Goal: Task Accomplishment & Management: Use online tool/utility

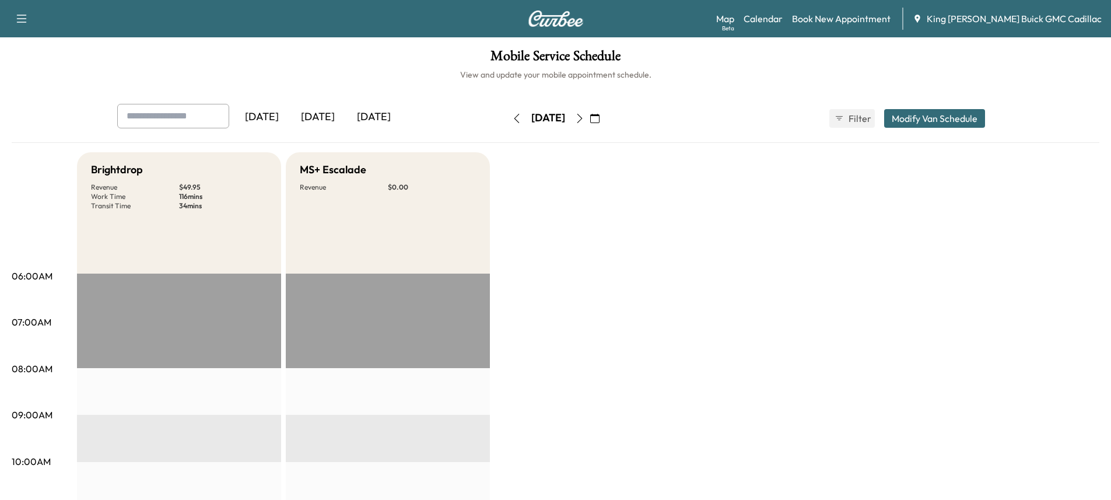
click at [600, 120] on icon "button" at bounding box center [594, 118] width 9 height 9
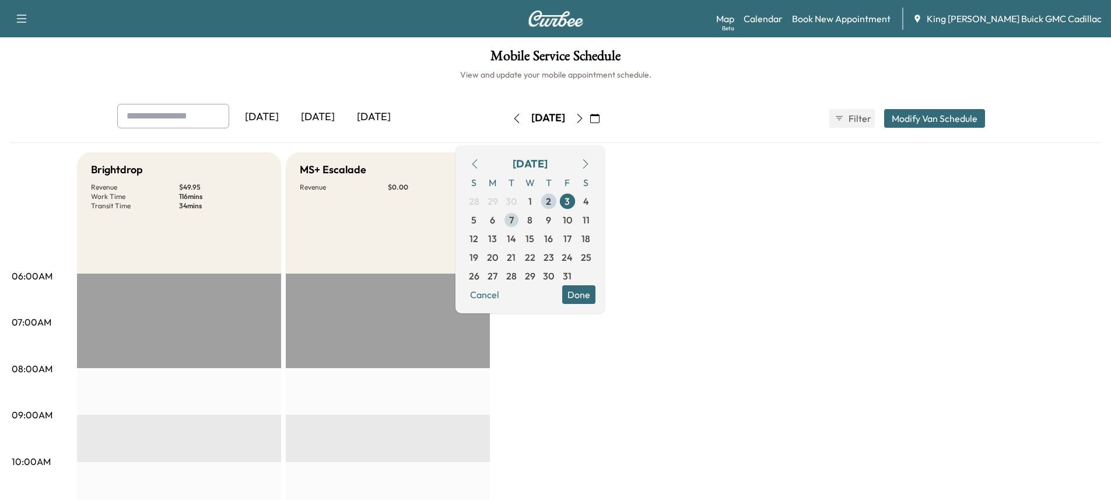
click at [521, 221] on span "7" at bounding box center [511, 220] width 19 height 19
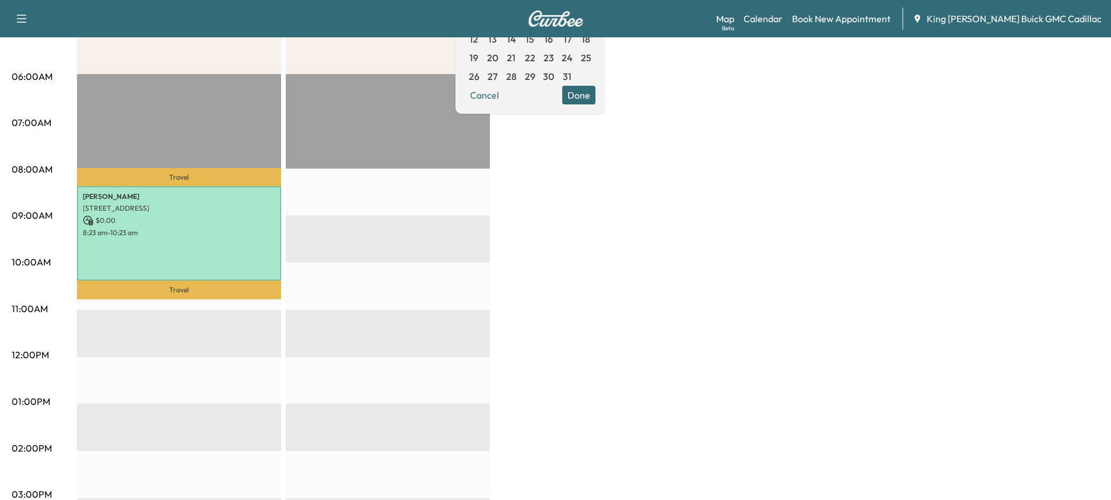
scroll to position [14, 0]
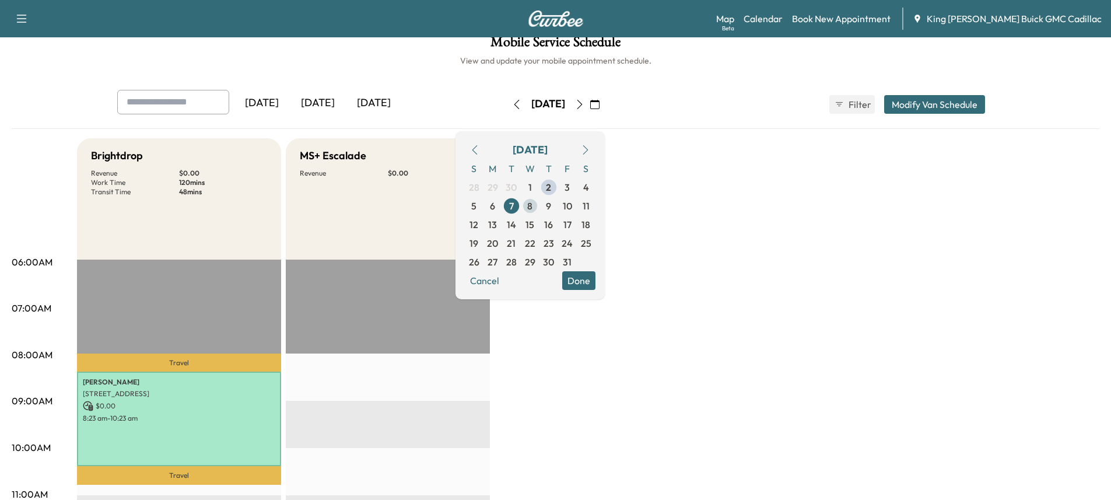
click at [540, 204] on span "8" at bounding box center [530, 206] width 19 height 19
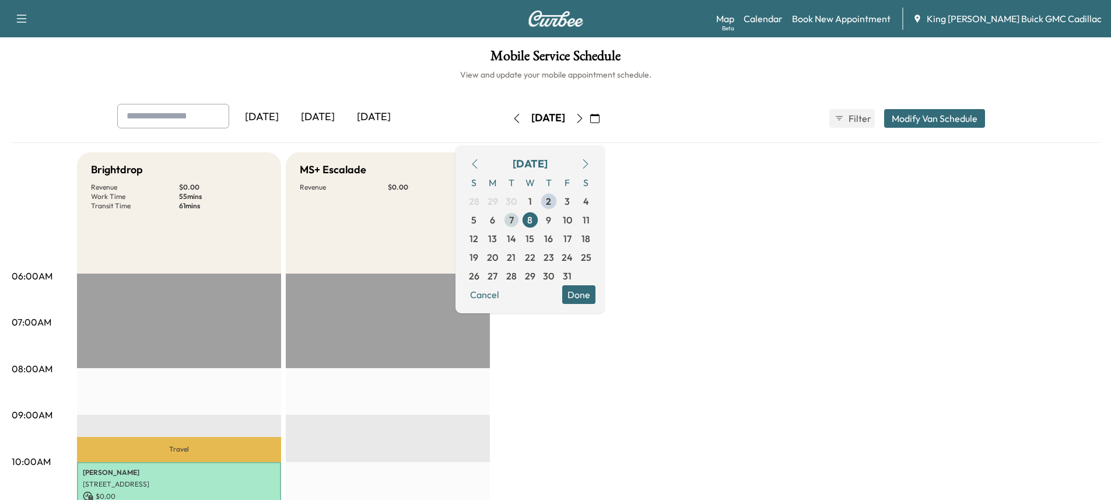
click at [514, 220] on span "7" at bounding box center [511, 220] width 5 height 14
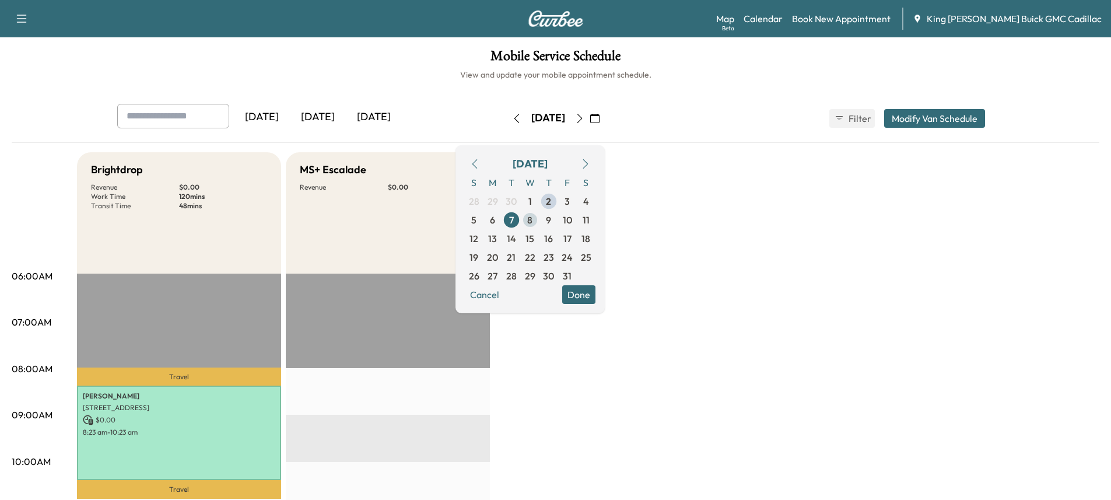
click at [533, 217] on span "8" at bounding box center [529, 220] width 5 height 14
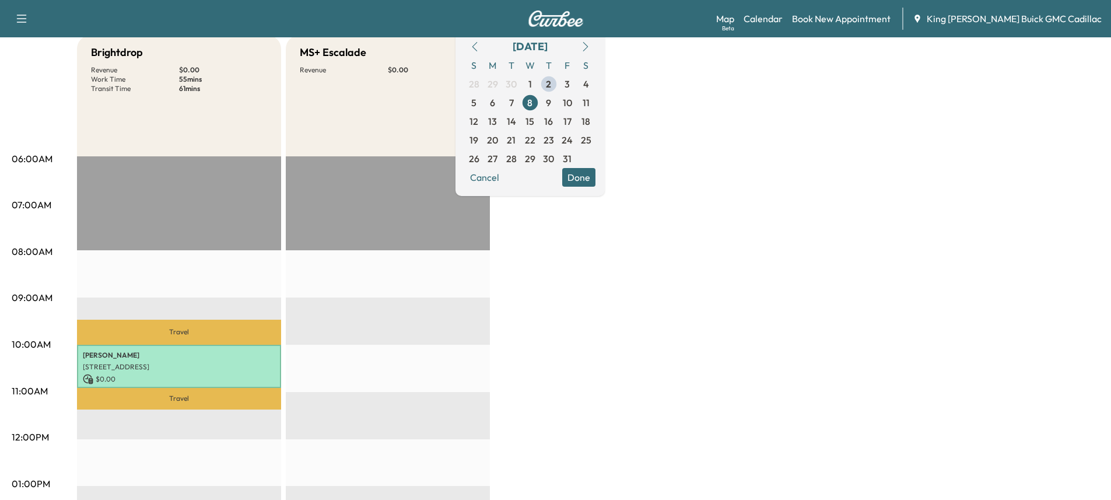
scroll to position [117, 0]
click at [521, 103] on span "7" at bounding box center [511, 103] width 19 height 19
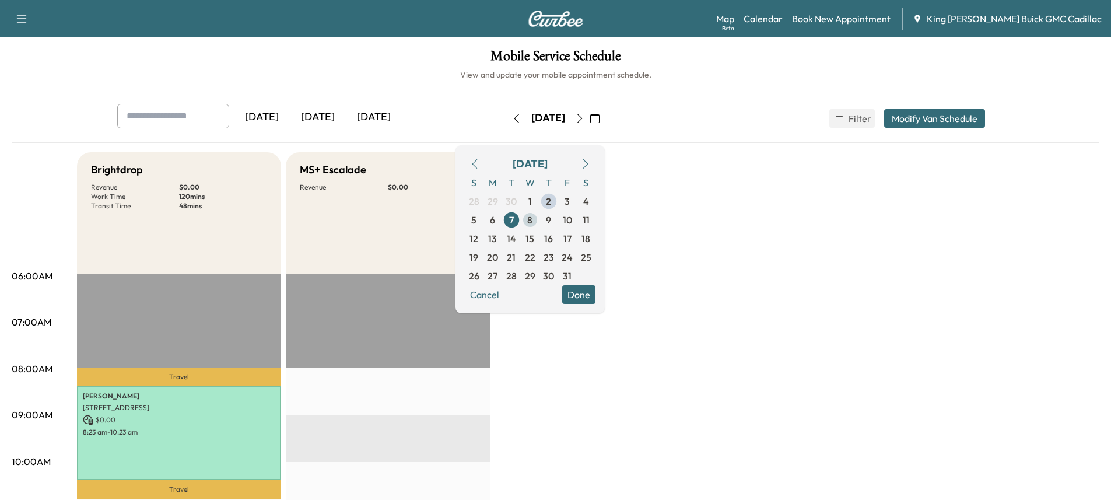
click at [533, 224] on span "8" at bounding box center [529, 220] width 5 height 14
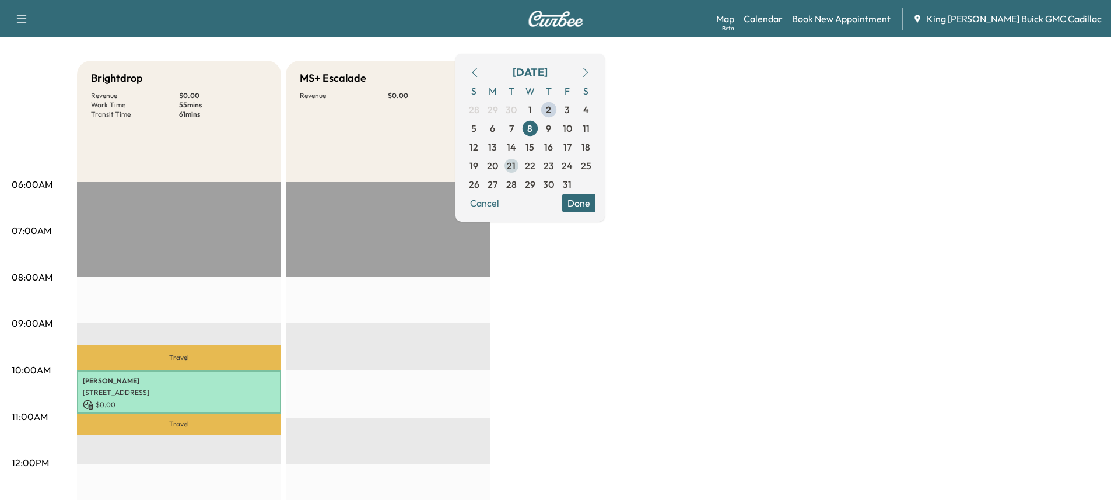
scroll to position [58, 0]
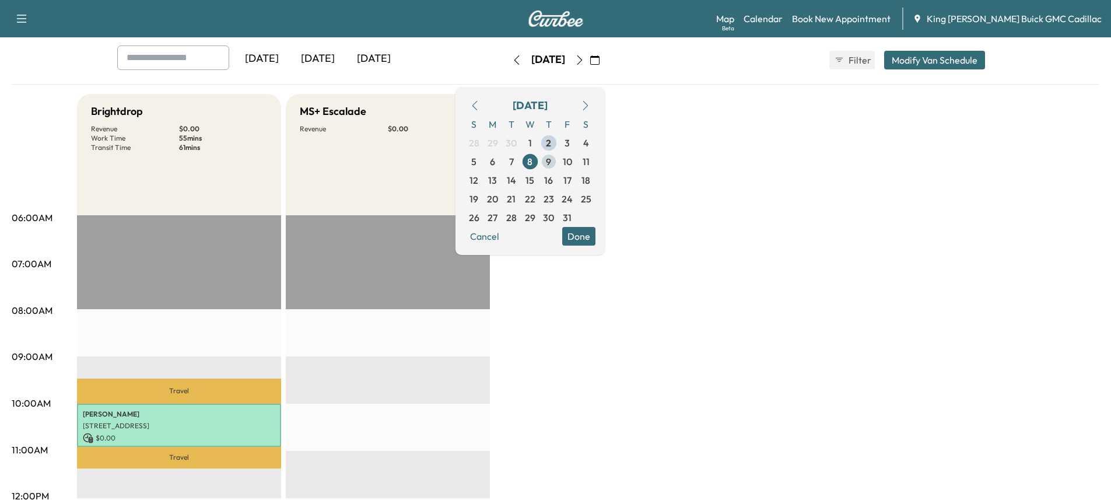
click at [558, 165] on span "9" at bounding box center [549, 161] width 19 height 19
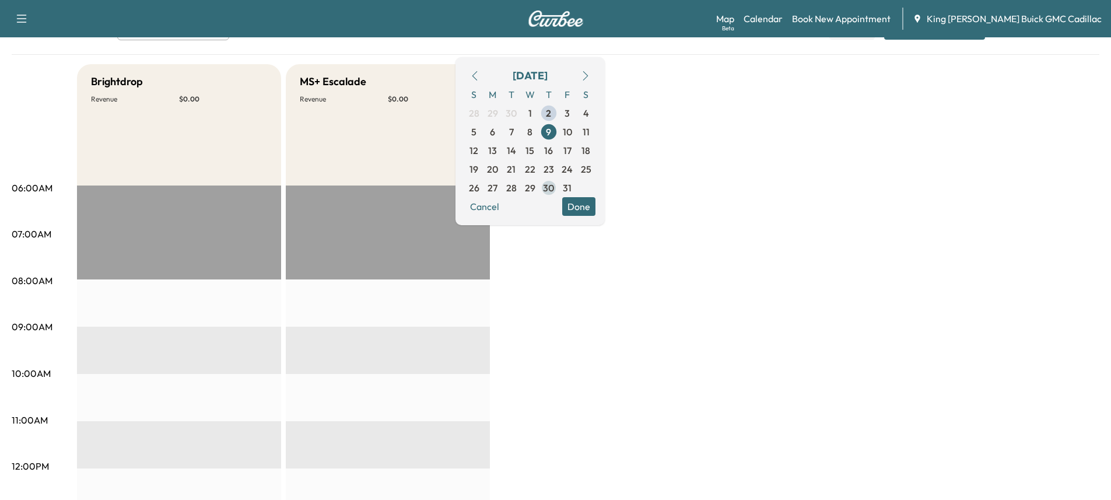
scroll to position [58, 0]
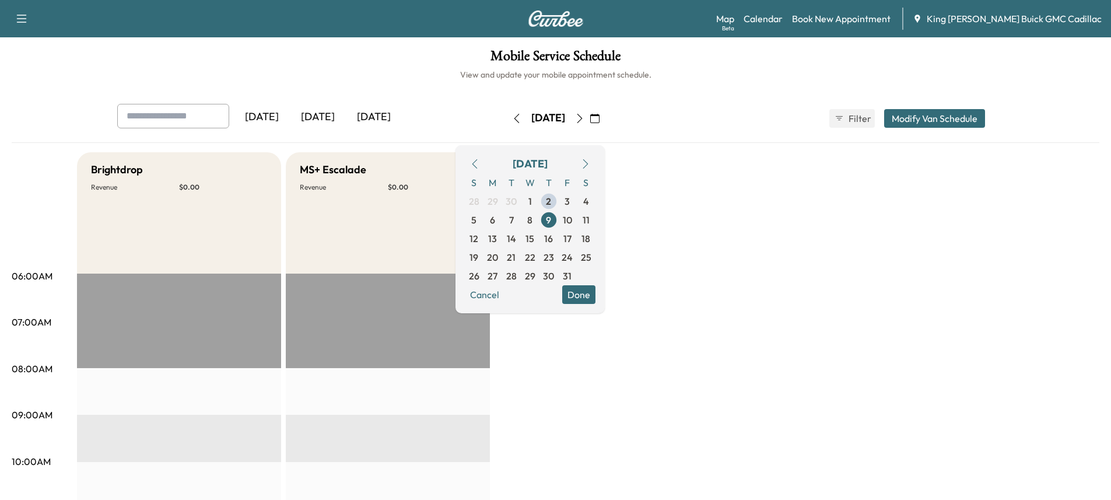
click at [447, 132] on div "[DATE] [DATE] [DATE]" at bounding box center [292, 118] width 351 height 29
click at [463, 141] on div "[DATE] [DATE] [DATE] [DATE] October 2025 S M T W T F S 28 29 30 1 2 3 4 5 6 7 8…" at bounding box center [556, 123] width 1088 height 39
click at [605, 123] on button "button" at bounding box center [595, 118] width 20 height 19
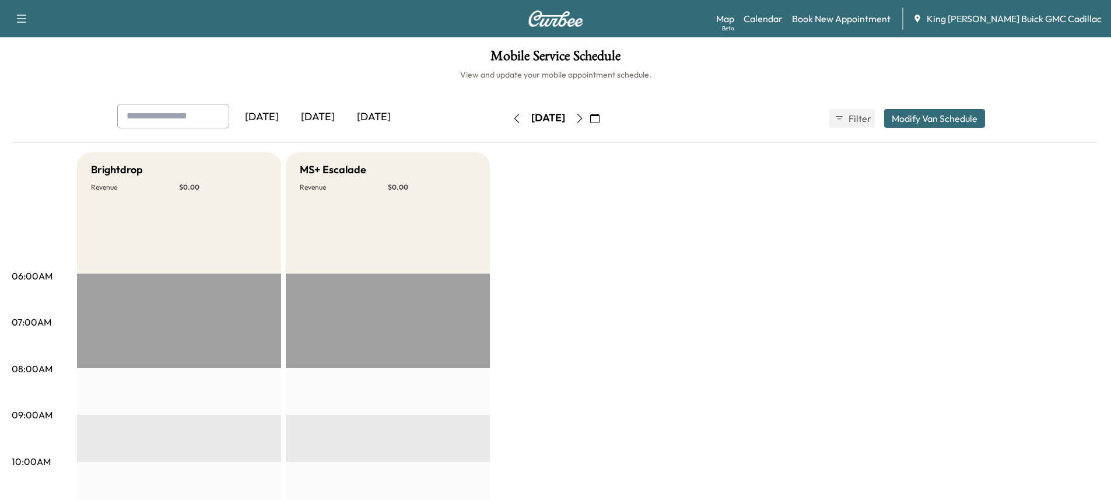
click at [605, 118] on button "button" at bounding box center [595, 118] width 20 height 19
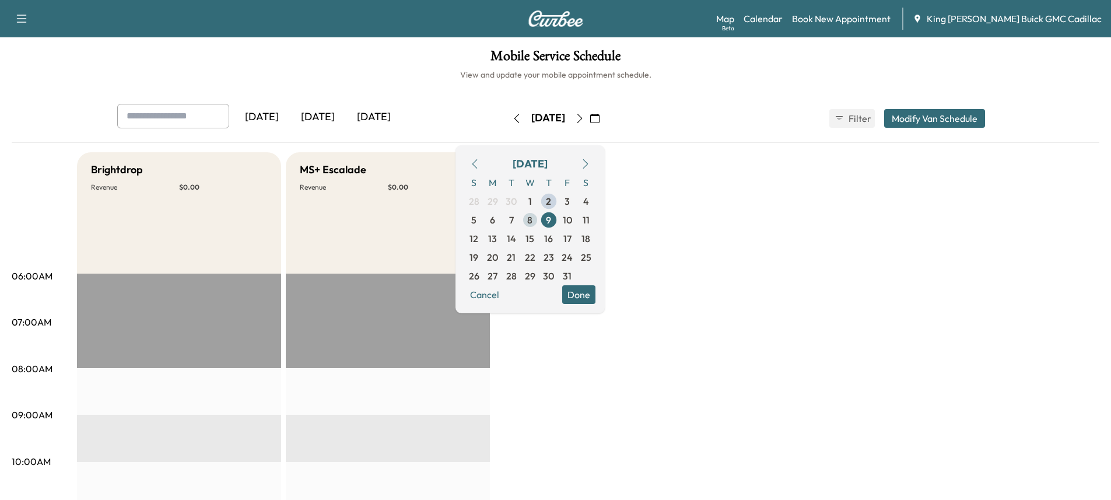
click at [540, 222] on span "8" at bounding box center [530, 220] width 19 height 19
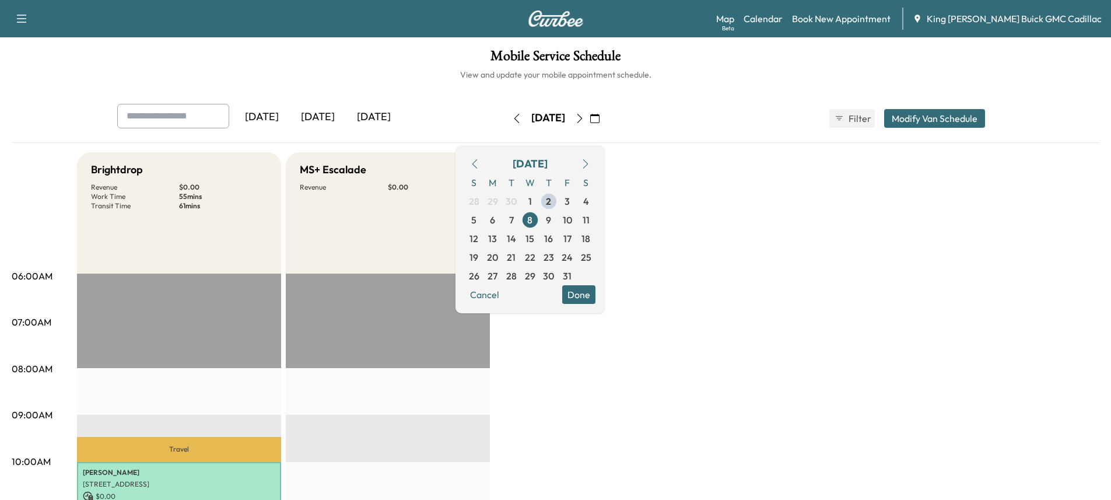
click at [200, 257] on div "Brightdrop Revenue $ 0.00 Work Time 55 mins Transit Time 61 mins" at bounding box center [179, 212] width 204 height 121
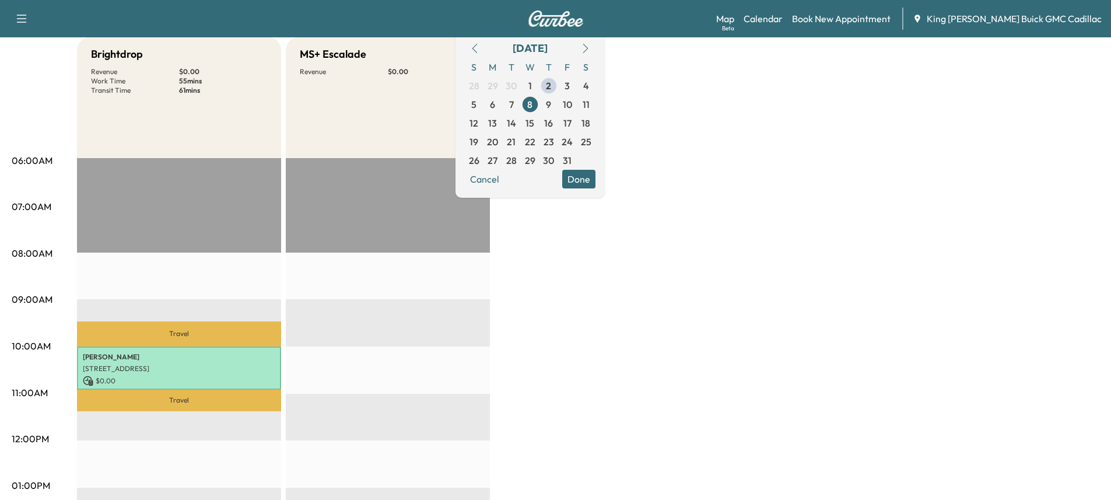
scroll to position [117, 0]
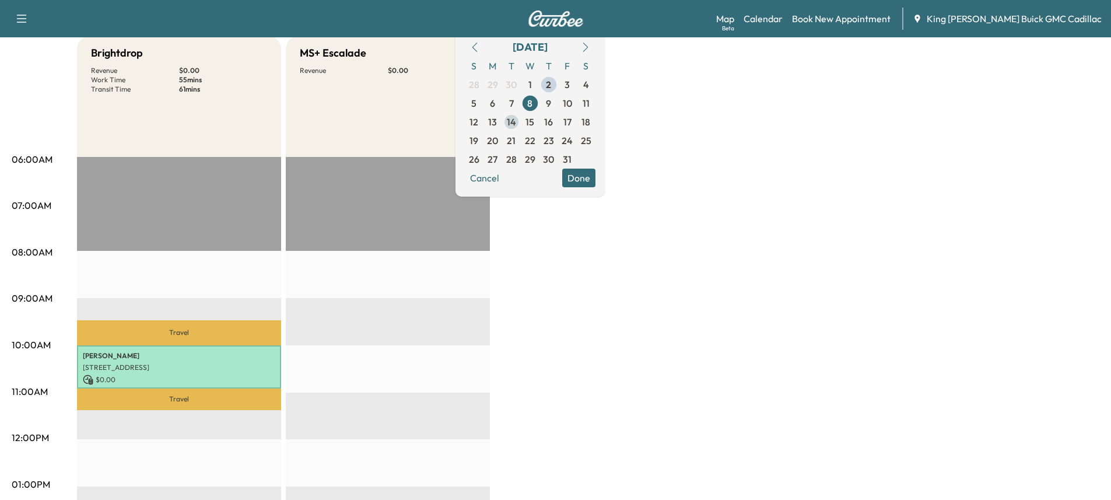
click at [516, 122] on span "14" at bounding box center [511, 122] width 9 height 14
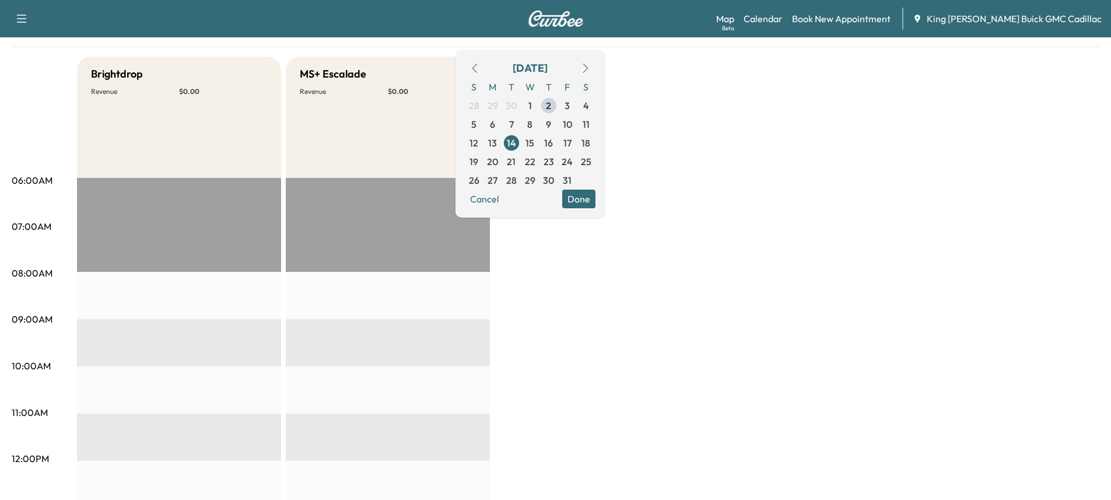
scroll to position [117, 0]
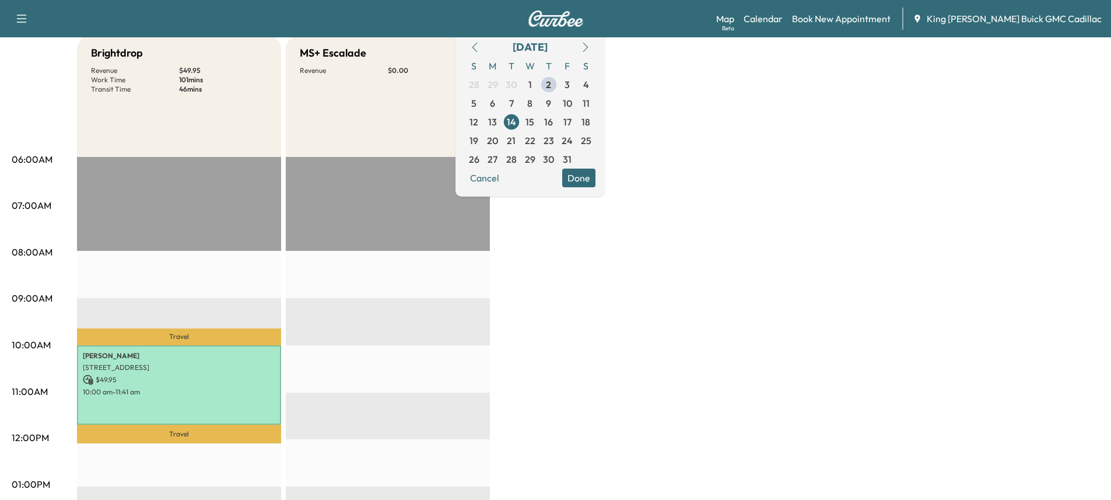
click at [812, 179] on div "Brightdrop Revenue $ 49.95 Work Time 101 mins Transit Time 46 mins Travel [PERS…" at bounding box center [588, 473] width 1023 height 875
